Goal: Task Accomplishment & Management: Complete application form

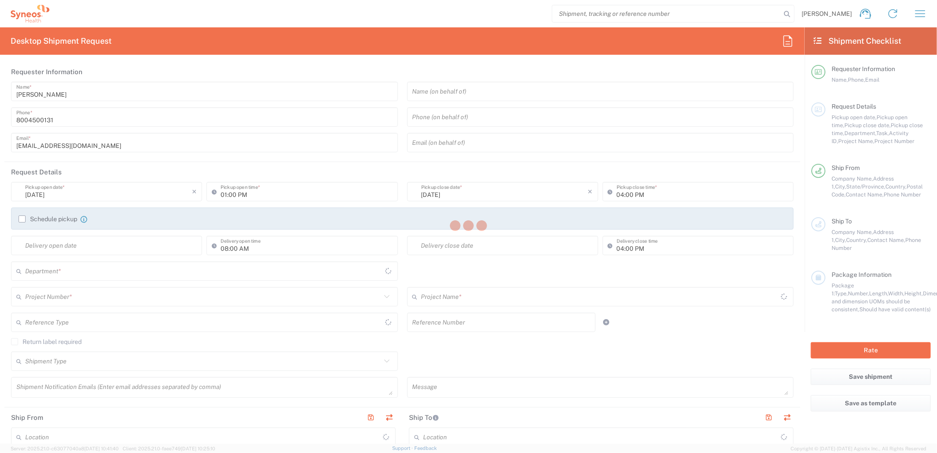
type input "[US_STATE]"
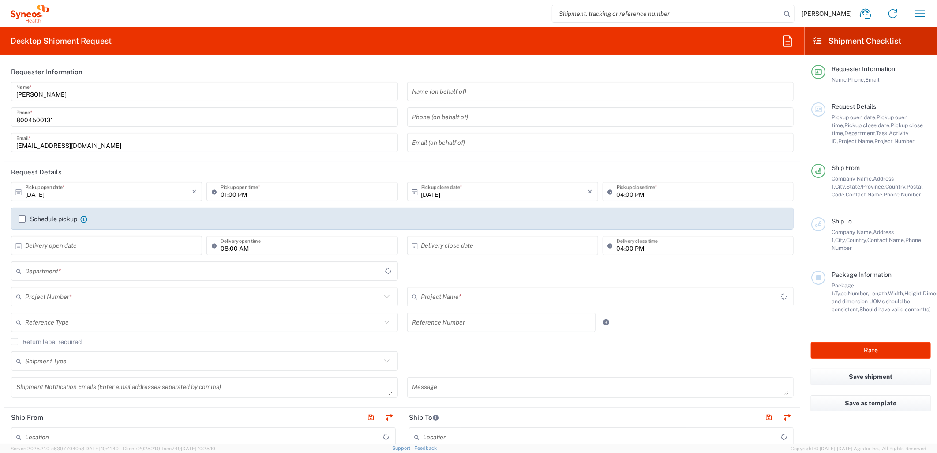
type input "[GEOGRAPHIC_DATA]"
type input "4205"
type input "Syneos Health Commercial Servi- [GEOGRAPHIC_DATA] [GEOGRAPHIC_DATA]"
click at [657, 16] on input "search" at bounding box center [666, 13] width 229 height 17
paste input "56927134"
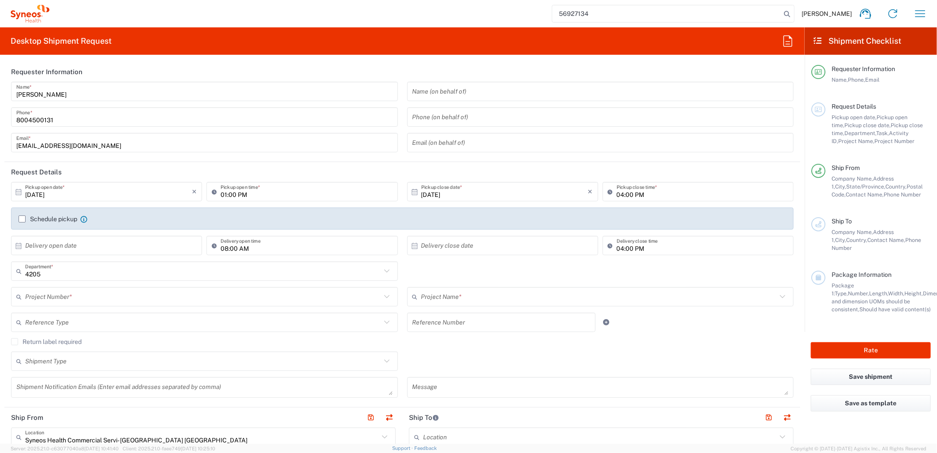
paste input "56927134"
drag, startPoint x: 657, startPoint y: 16, endPoint x: 557, endPoint y: 11, distance: 99.9
click at [557, 11] on div "5692713456927134 [PERSON_NAME] Home Shipment estimator Shipment tracking Deskto…" at bounding box center [491, 13] width 885 height 21
paste input "search"
type input "56927134"
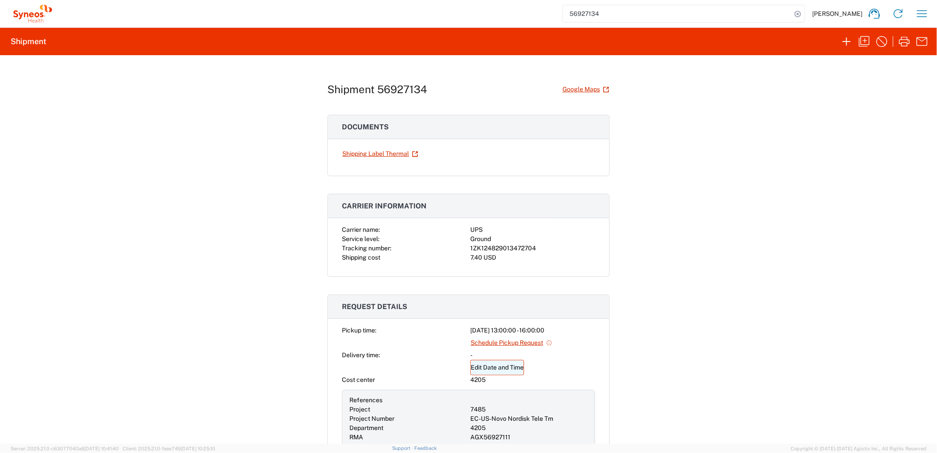
click at [500, 367] on link "Edit Date and Time" at bounding box center [497, 367] width 54 height 15
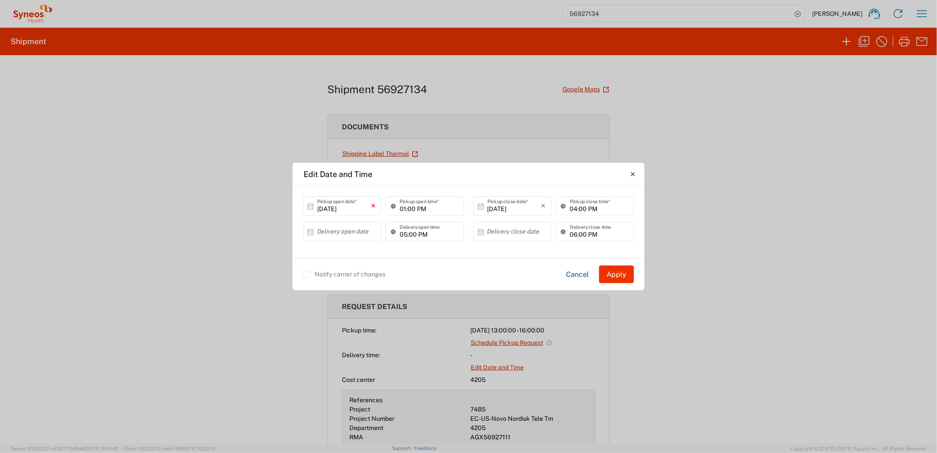
click at [372, 204] on icon "×" at bounding box center [373, 206] width 5 height 14
click at [346, 199] on input "text" at bounding box center [344, 205] width 54 height 15
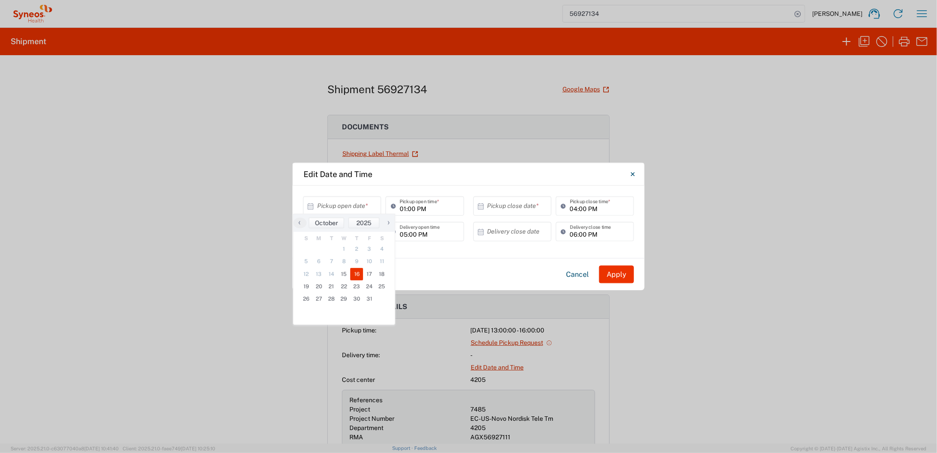
click at [358, 276] on span "16" at bounding box center [356, 274] width 13 height 12
type input "[DATE]"
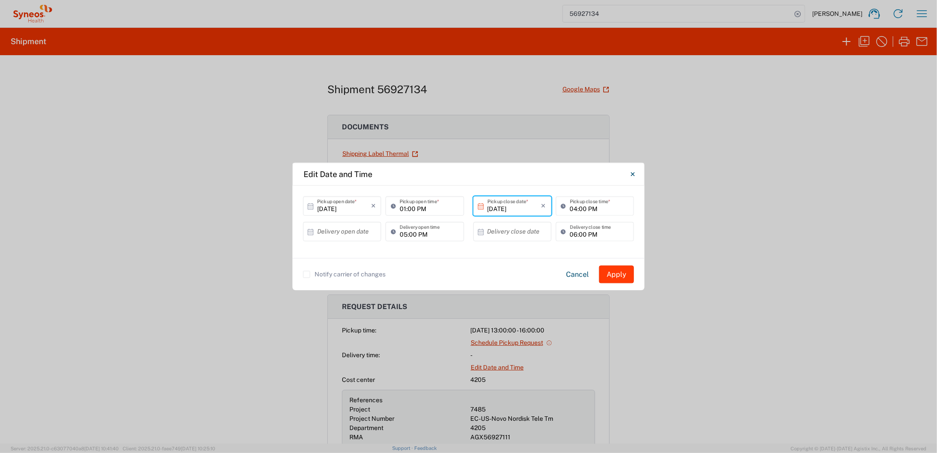
click at [615, 271] on button "Apply" at bounding box center [616, 275] width 35 height 18
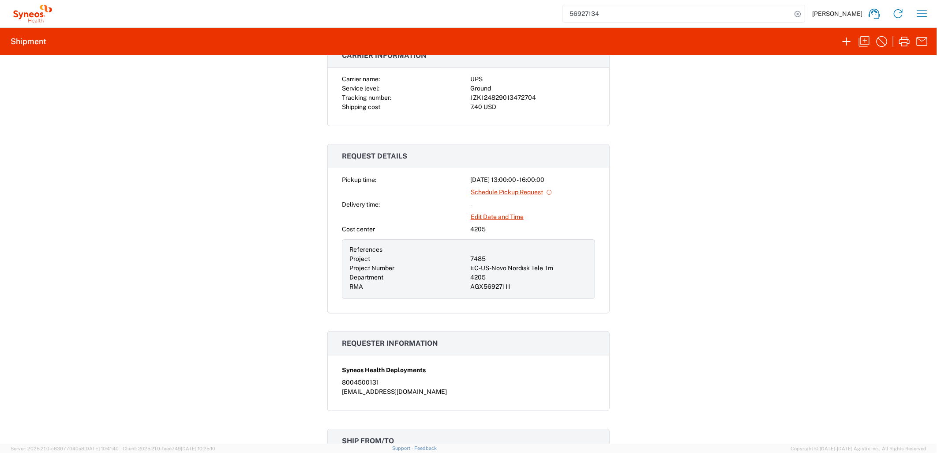
scroll to position [196, 0]
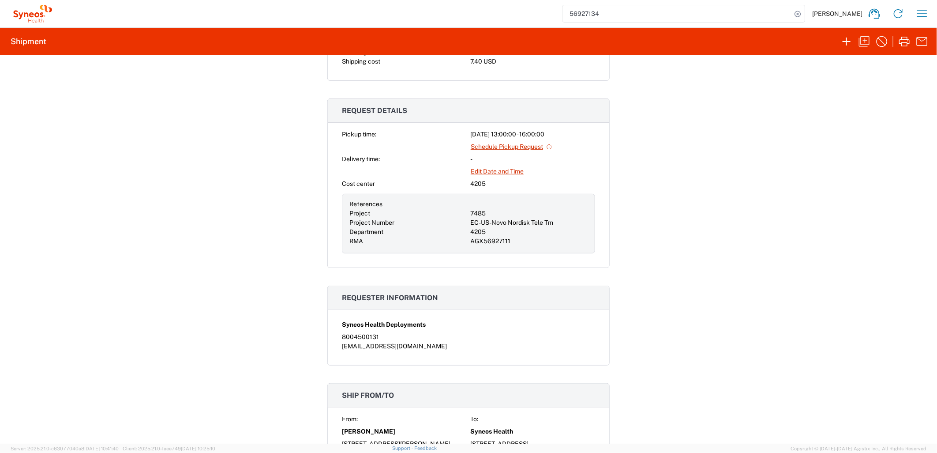
click at [704, 249] on div "Shipment 56927134 Google Maps Documents Shipping Label Thermal Carrier informat…" at bounding box center [468, 249] width 937 height 388
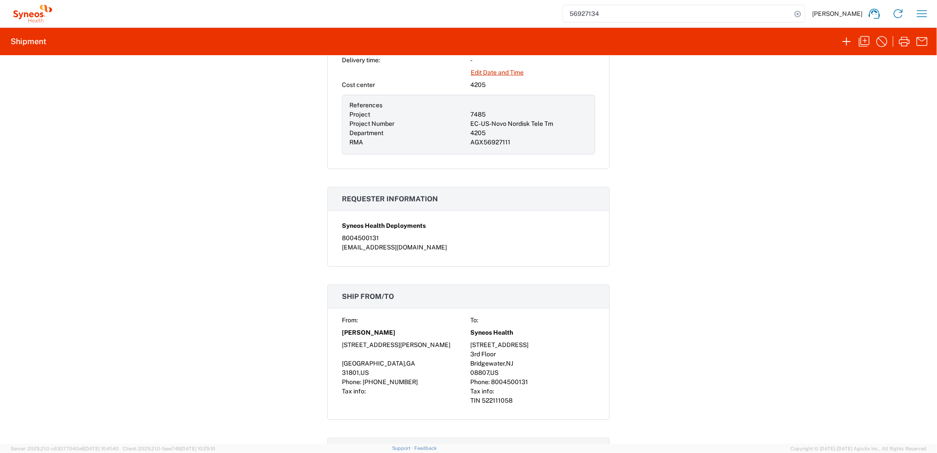
scroll to position [147, 0]
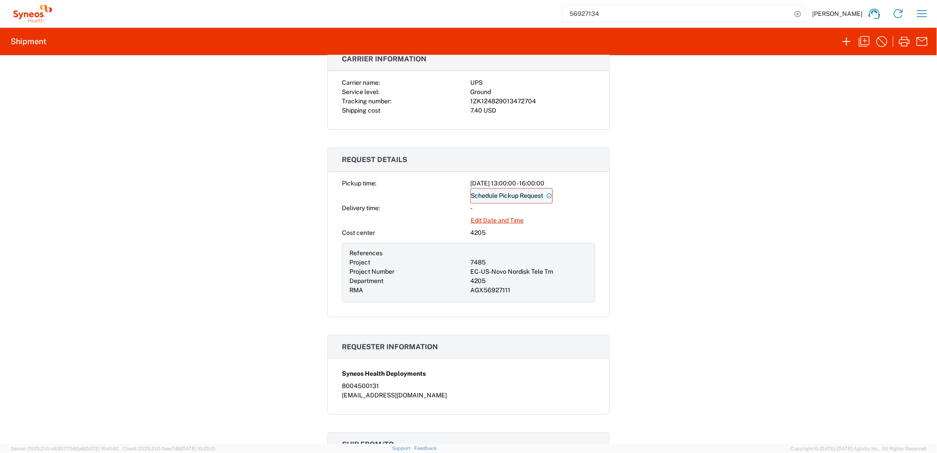
click at [507, 196] on link "Schedule Pickup Request" at bounding box center [511, 195] width 83 height 15
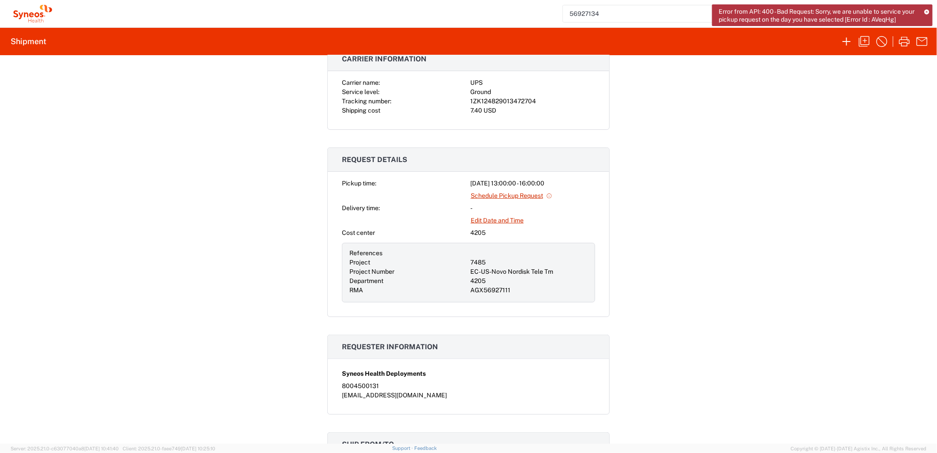
click at [681, 233] on div "Shipment 56927134 Google Maps Documents Shipping Label Thermal Carrier informat…" at bounding box center [468, 249] width 937 height 388
click at [499, 223] on link "Edit Date and Time" at bounding box center [497, 220] width 54 height 15
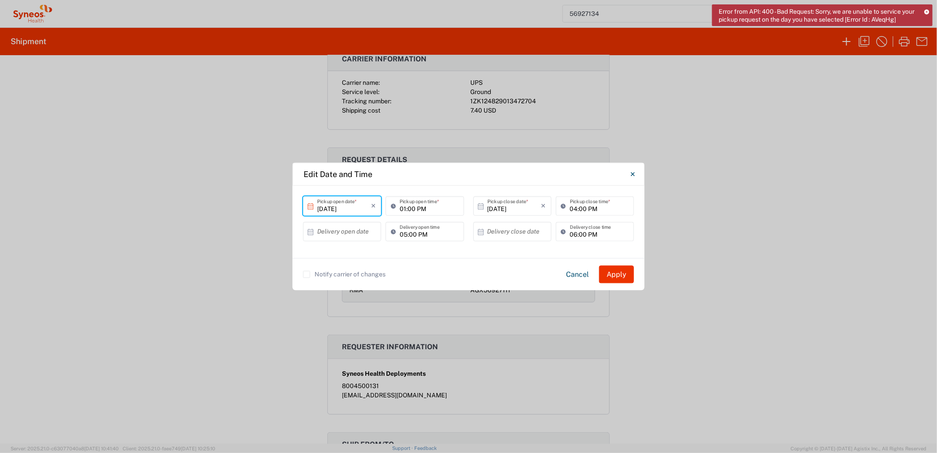
click at [358, 205] on input "[DATE]" at bounding box center [344, 205] width 54 height 15
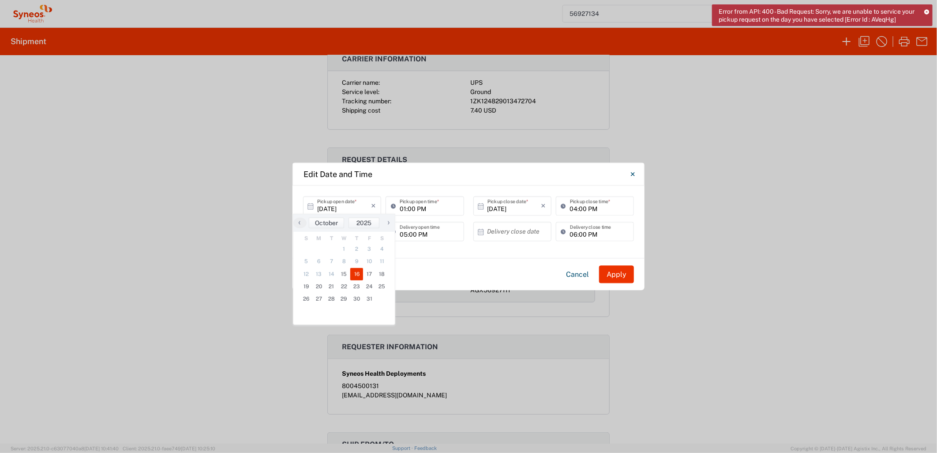
click at [357, 273] on span "16" at bounding box center [356, 274] width 13 height 12
click at [420, 210] on input "01:00 PM" at bounding box center [429, 205] width 59 height 15
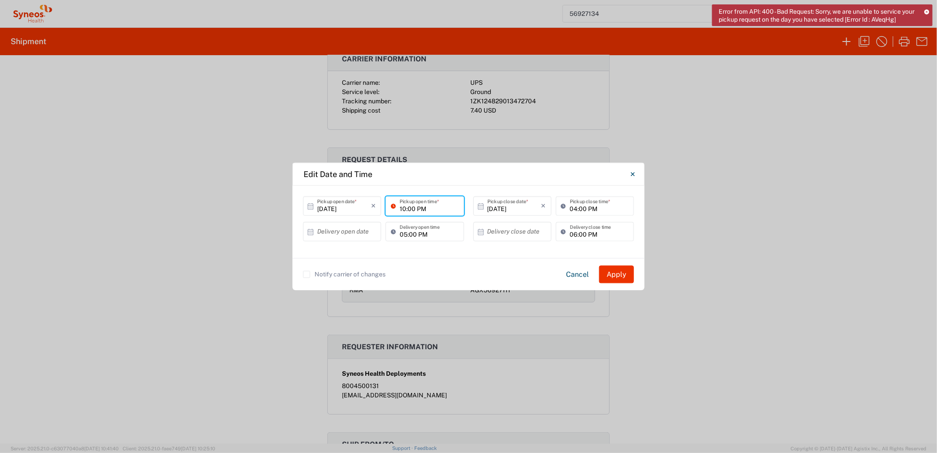
click at [421, 209] on input "10:00 PM" at bounding box center [429, 205] width 59 height 15
type input "10:00 AM"
click at [574, 207] on input "04:00 PM" at bounding box center [599, 205] width 59 height 15
type input "01:00 PM"
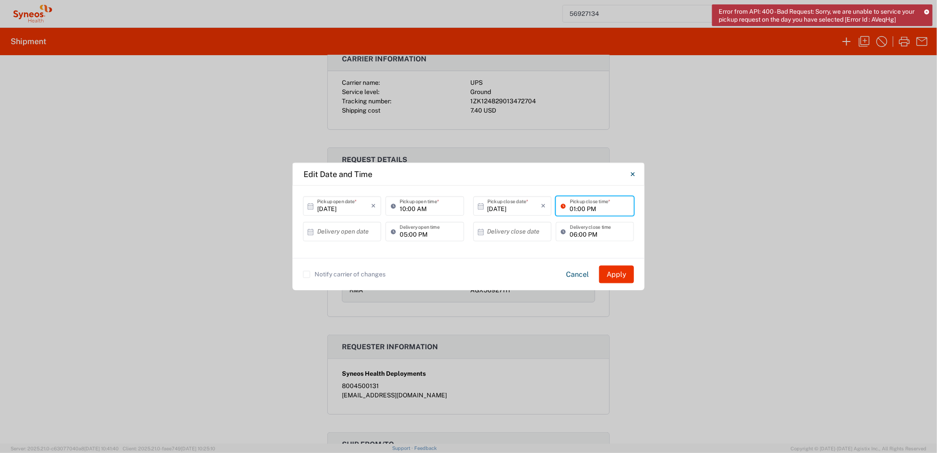
click at [455, 255] on div "[DATE] × Pickup open date * Cancel Apply 10:00 AM Pickup open time * [DATE] × P…" at bounding box center [469, 222] width 352 height 72
click at [400, 206] on input "10:00 AM" at bounding box center [429, 205] width 59 height 15
type input "09:00 AM"
click at [571, 205] on input "01:00 PM" at bounding box center [599, 205] width 59 height 15
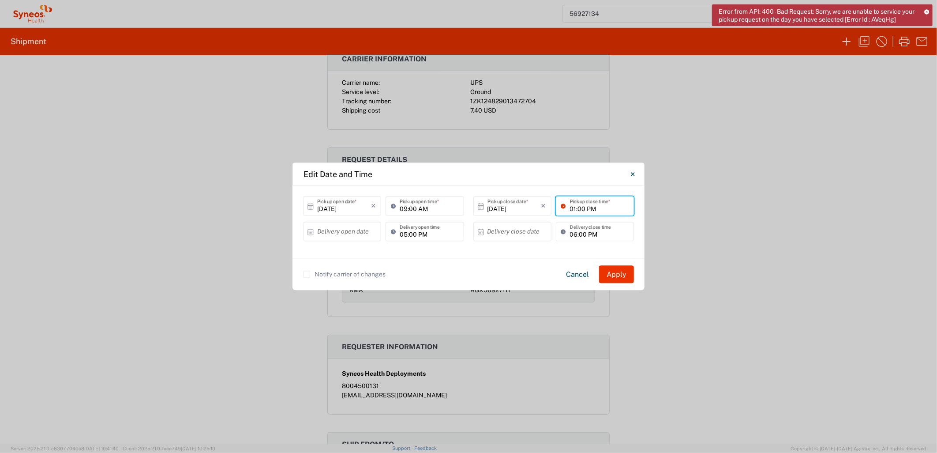
click at [571, 205] on input "01:00 PM" at bounding box center [599, 205] width 59 height 15
type input "04:00 PM"
click at [756, 286] on div "Edit Date and Time [DATE] × Pickup open date * Cancel Apply 09:00 AM Pickup ope…" at bounding box center [468, 226] width 937 height 453
click at [611, 268] on button "Apply" at bounding box center [616, 275] width 35 height 18
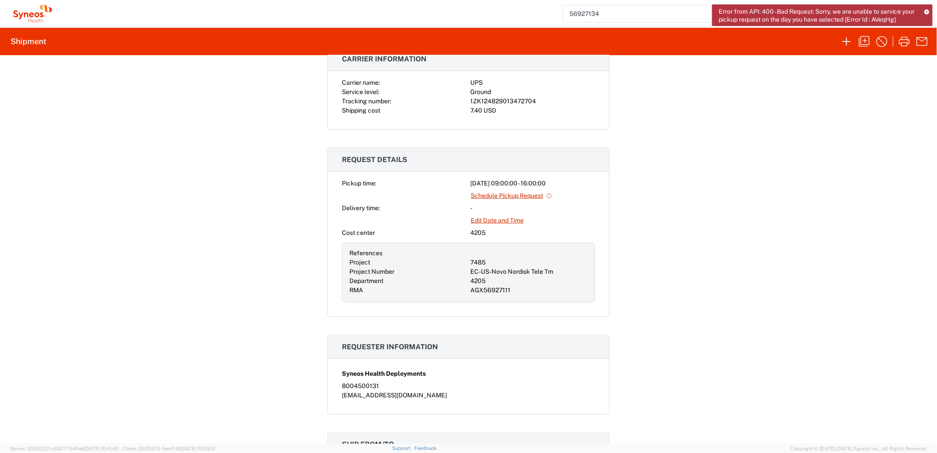
click at [925, 7] on div "Error from API: 400 - Bad Request: Sorry, we are unable to service your pickup …" at bounding box center [822, 15] width 221 height 22
click at [925, 10] on icon at bounding box center [926, 11] width 5 height 5
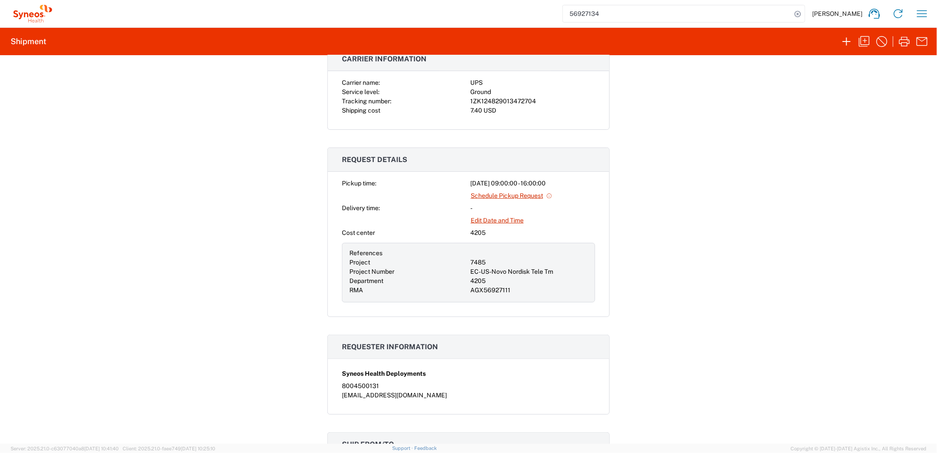
click at [725, 169] on div "Shipment 56927134 Google Maps Documents Shipping Label Thermal Carrier informat…" at bounding box center [468, 249] width 937 height 388
click at [516, 197] on link "Schedule Pickup Request" at bounding box center [511, 195] width 83 height 15
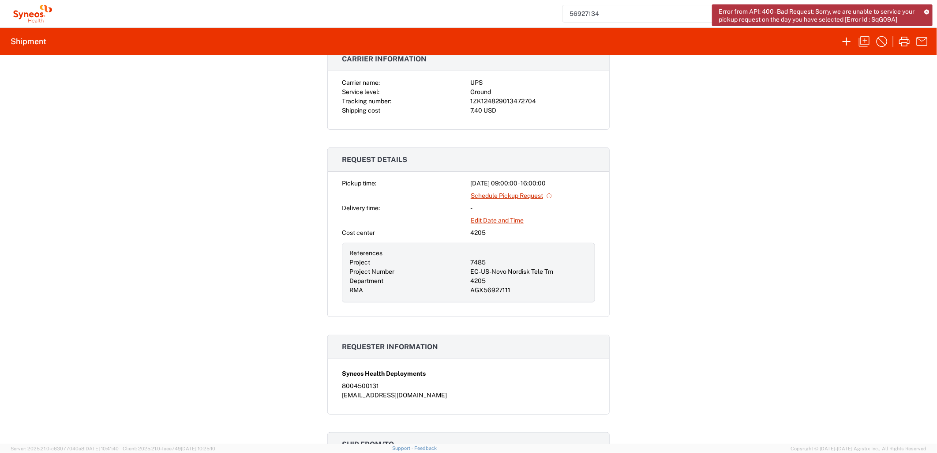
click at [687, 259] on div "Shipment 56927134 Google Maps Documents Shipping Label Thermal Carrier informat…" at bounding box center [468, 249] width 937 height 388
click at [502, 192] on link "Schedule Pickup Request" at bounding box center [511, 195] width 83 height 15
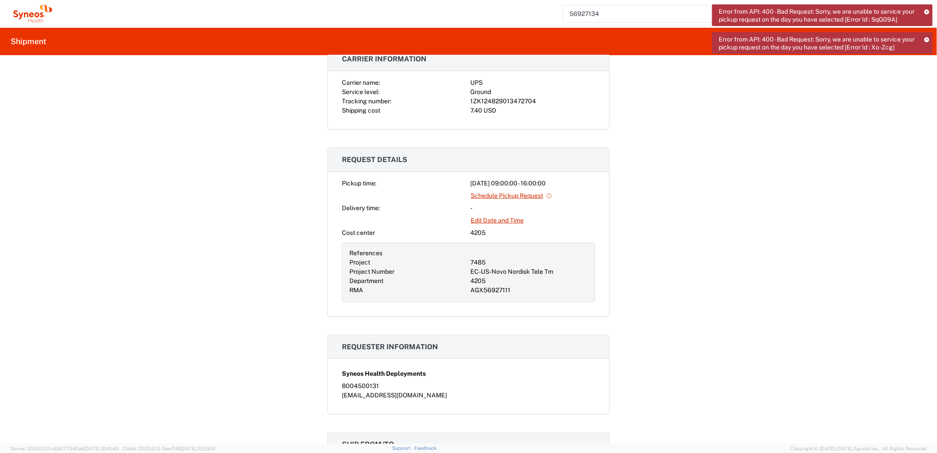
click at [924, 8] on div "Error from API: 400 - Bad Request: Sorry, we are unable to service your pickup …" at bounding box center [822, 15] width 221 height 22
click at [926, 39] on icon at bounding box center [926, 39] width 5 height 5
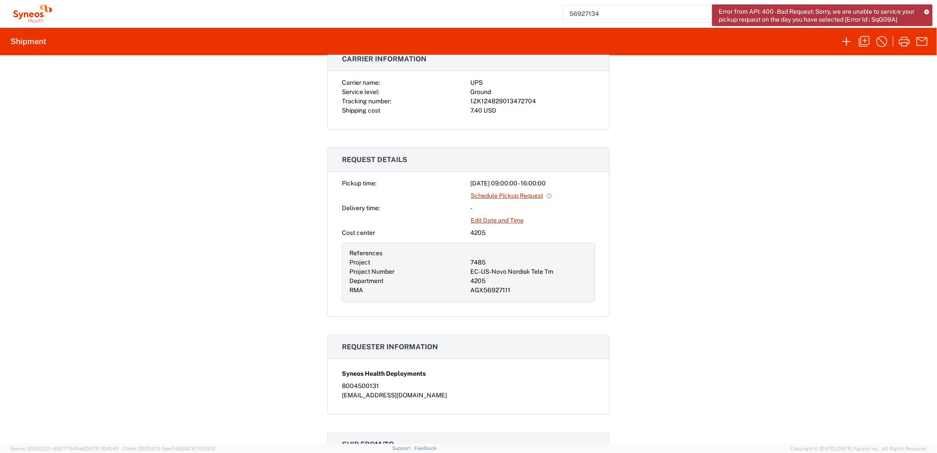
click at [927, 9] on icon at bounding box center [926, 11] width 5 height 5
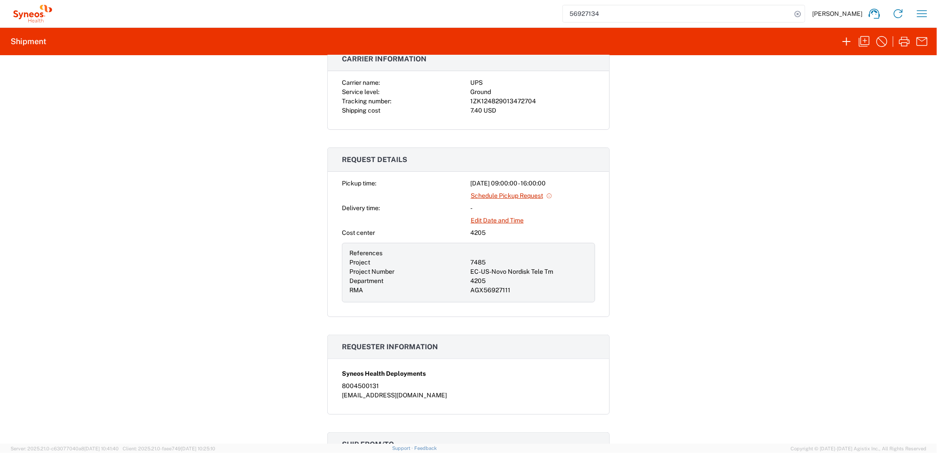
click at [663, 243] on div "Shipment 56927134 Google Maps Documents Shipping Label Thermal Carrier informat…" at bounding box center [468, 249] width 937 height 388
click at [513, 219] on link "Edit Date and Time" at bounding box center [497, 220] width 54 height 15
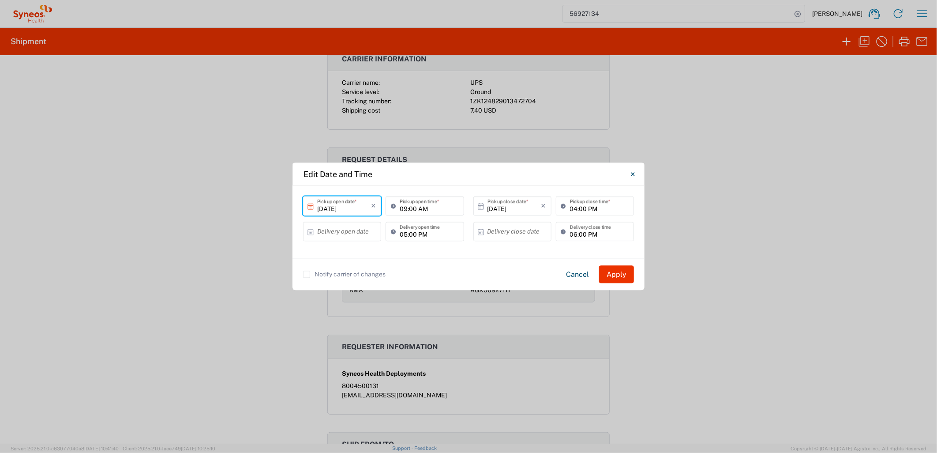
click at [364, 207] on input "[DATE]" at bounding box center [344, 205] width 54 height 15
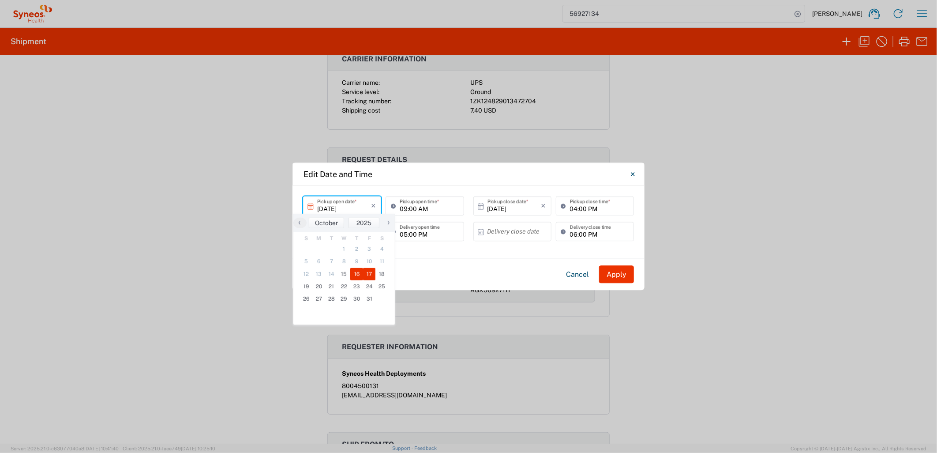
click at [372, 275] on span "17" at bounding box center [369, 274] width 13 height 12
type input "[DATE]"
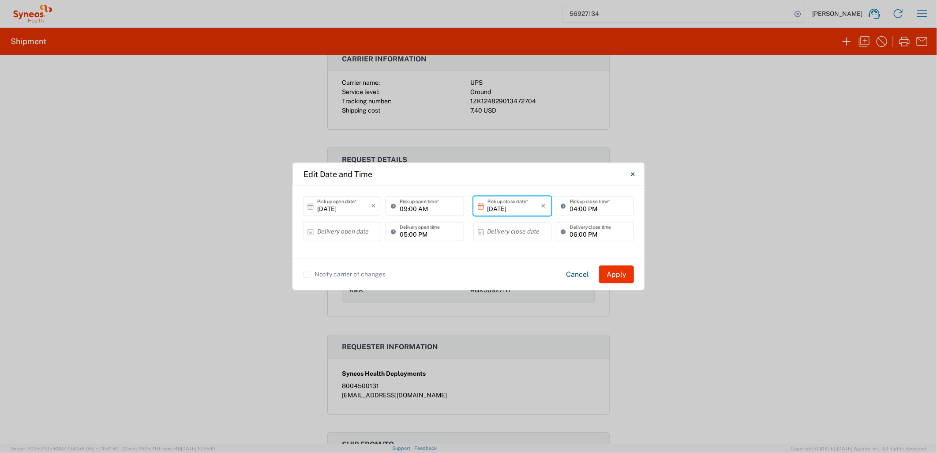
click at [404, 208] on input "09:00 AM" at bounding box center [429, 205] width 59 height 15
click at [422, 208] on input "01:00 AM" at bounding box center [429, 205] width 59 height 15
type input "01:00 PM"
click at [833, 248] on div "Edit Date and Time [DATE] × Pickup open date * Cancel Apply 01:00 PM Pickup ope…" at bounding box center [468, 226] width 937 height 453
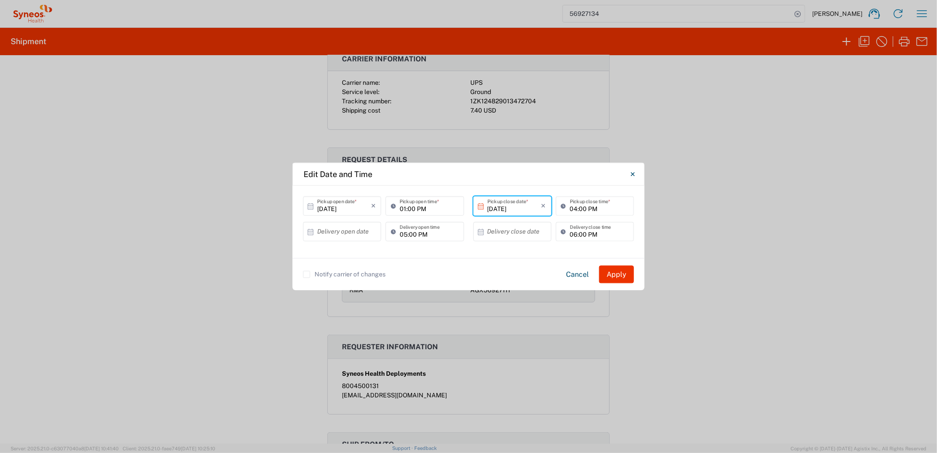
click at [614, 275] on button "Apply" at bounding box center [616, 275] width 35 height 18
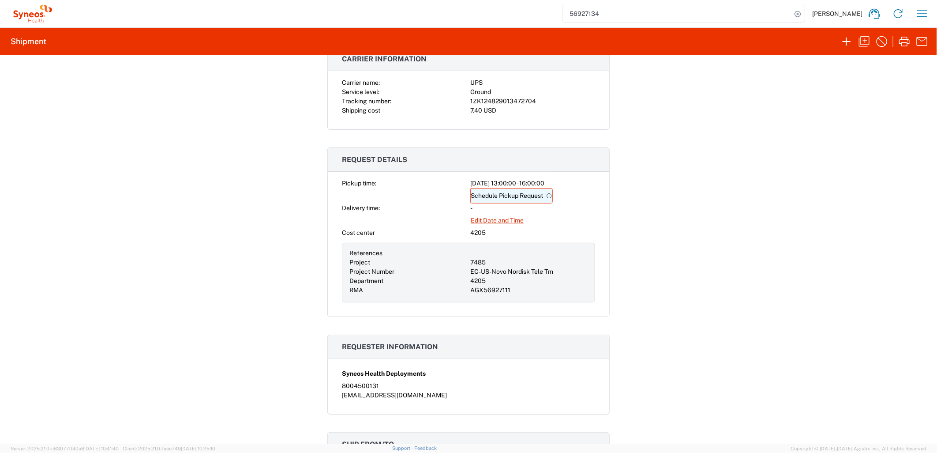
click at [505, 195] on link "Schedule Pickup Request" at bounding box center [511, 195] width 83 height 15
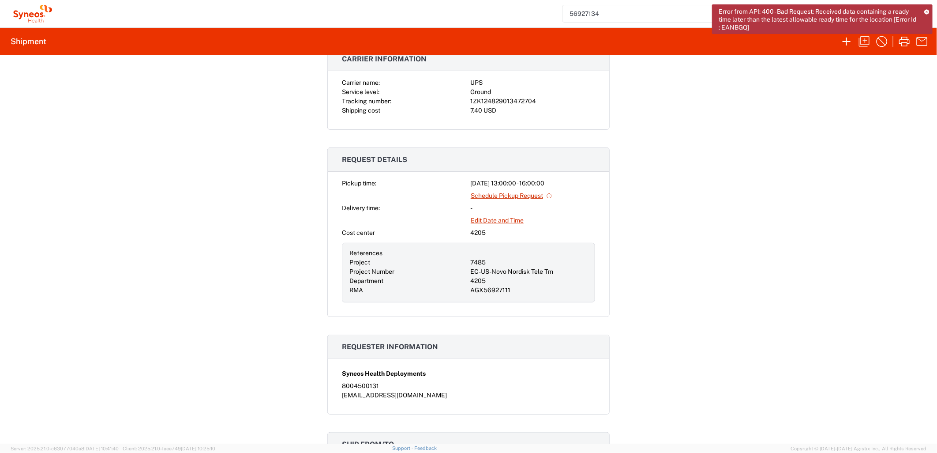
drag, startPoint x: 764, startPoint y: 191, endPoint x: 593, endPoint y: 188, distance: 171.2
click at [764, 191] on div "Shipment 56927134 Google Maps Documents Shipping Label Thermal Carrier informat…" at bounding box center [468, 249] width 937 height 388
click at [511, 221] on link "Edit Date and Time" at bounding box center [497, 220] width 54 height 15
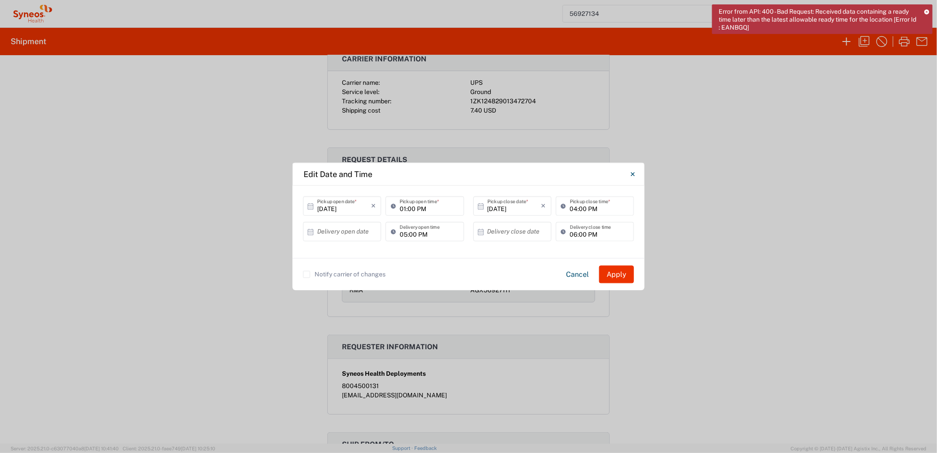
drag, startPoint x: 813, startPoint y: 156, endPoint x: 818, endPoint y: 140, distance: 16.7
click at [813, 154] on div "Edit Date and Time [DATE] × Pickup open date * Cancel Apply 01:00 PM Pickup ope…" at bounding box center [468, 226] width 937 height 453
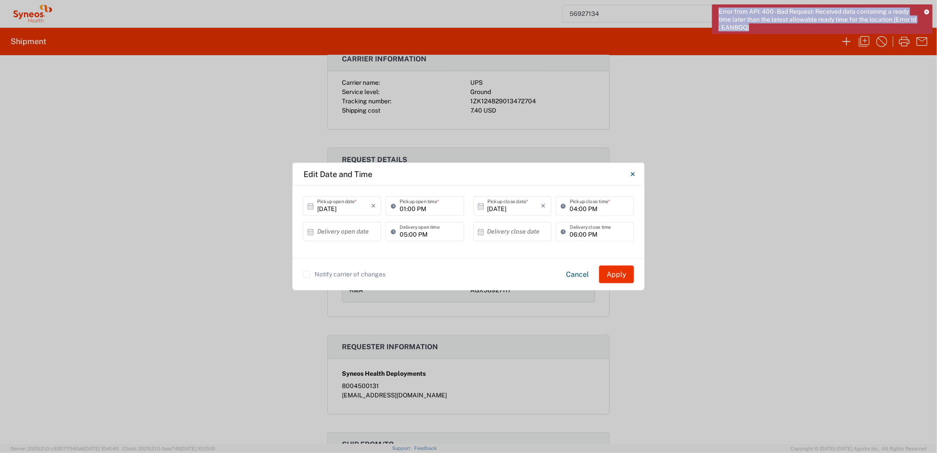
drag, startPoint x: 718, startPoint y: 10, endPoint x: 908, endPoint y: 25, distance: 190.3
click at [908, 25] on span "Error from API: 400 - Bad Request: Received data containing a ready time later …" at bounding box center [818, 20] width 199 height 24
copy span "Error from API: 400 - Bad Request: Received data containing a ready time later …"
click at [580, 276] on button "Cancel" at bounding box center [577, 275] width 37 height 18
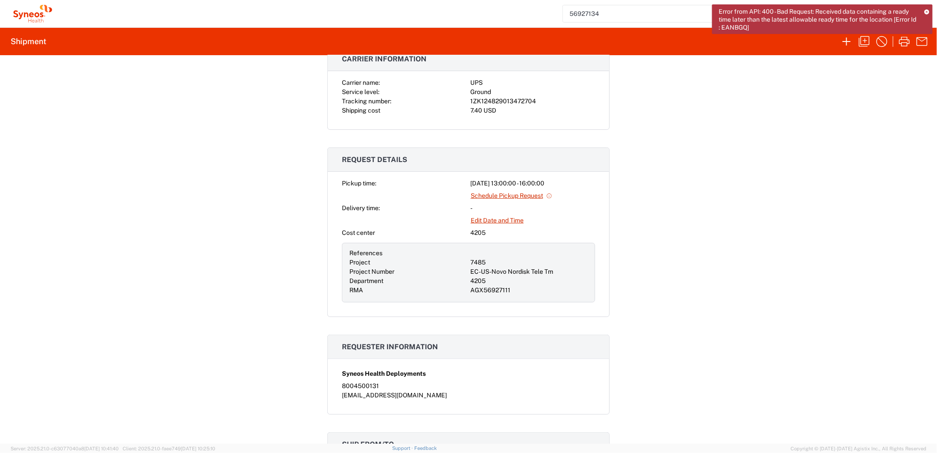
click at [634, 160] on div "Shipment 56927134 Google Maps Documents Shipping Label Thermal Carrier informat…" at bounding box center [468, 249] width 937 height 388
